Goal: Information Seeking & Learning: Find specific fact

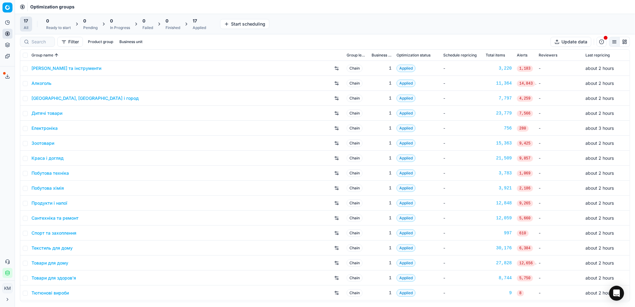
click at [54, 158] on link "Краса і догляд" at bounding box center [47, 158] width 32 height 6
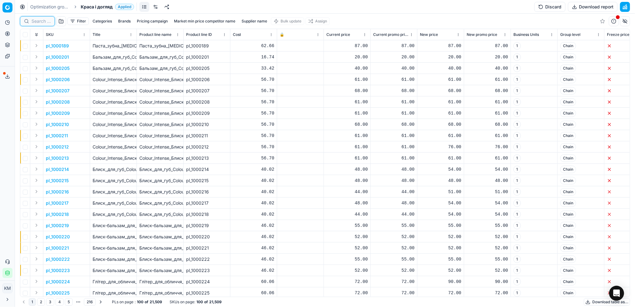
click at [46, 23] on input at bounding box center [40, 21] width 19 height 6
paste input "619683"
type input "619683"
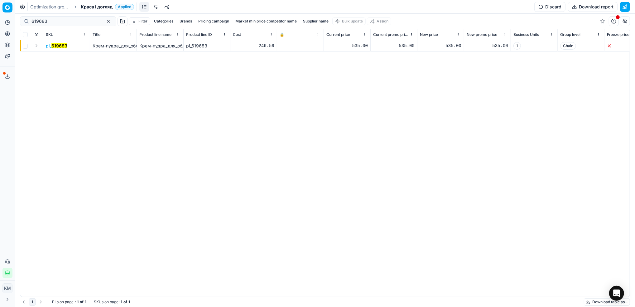
click at [63, 46] on mark "619683" at bounding box center [59, 45] width 16 height 5
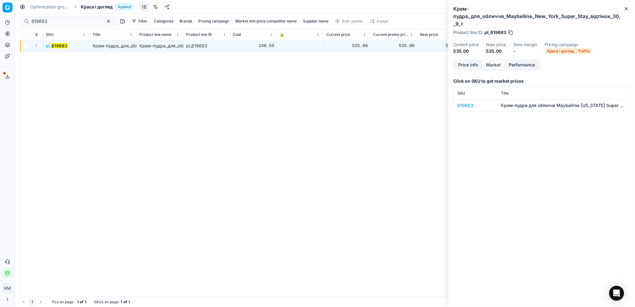
click at [498, 66] on button "Market" at bounding box center [493, 64] width 23 height 9
click at [469, 103] on div "619683" at bounding box center [475, 105] width 36 height 6
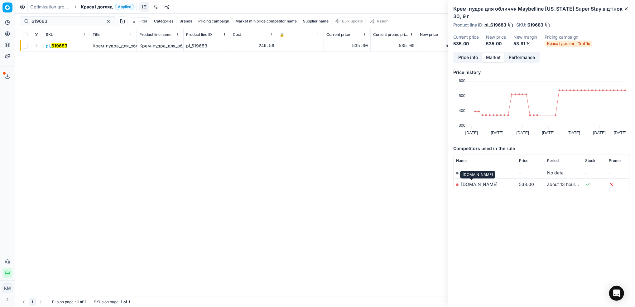
click at [467, 186] on link "[DOMAIN_NAME]" at bounding box center [479, 183] width 36 height 5
